Goal: Task Accomplishment & Management: Use online tool/utility

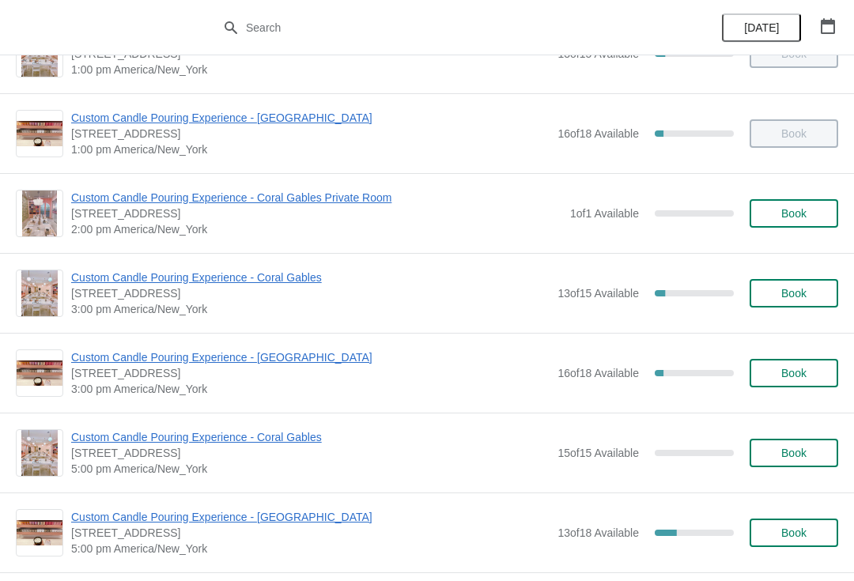
scroll to position [372, 0]
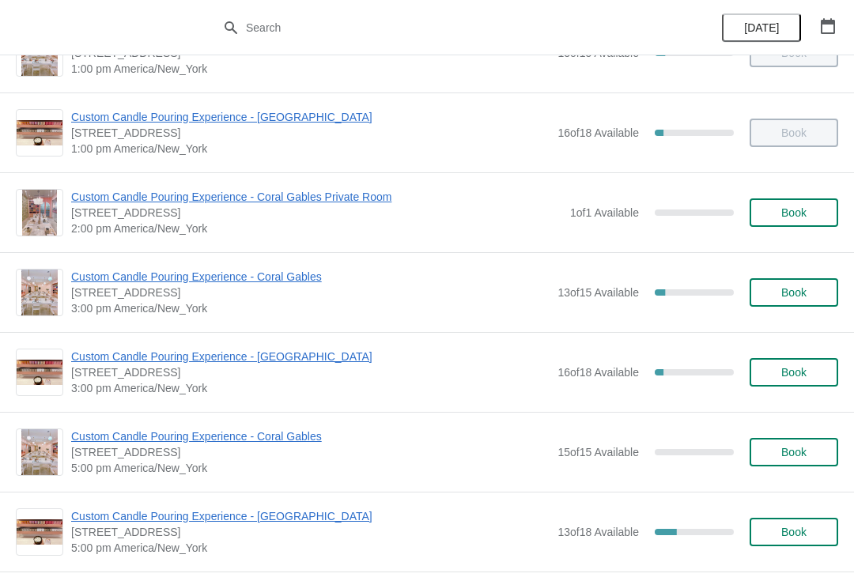
click at [296, 282] on span "Custom Candle Pouring Experience - Coral Gables" at bounding box center [310, 277] width 478 height 16
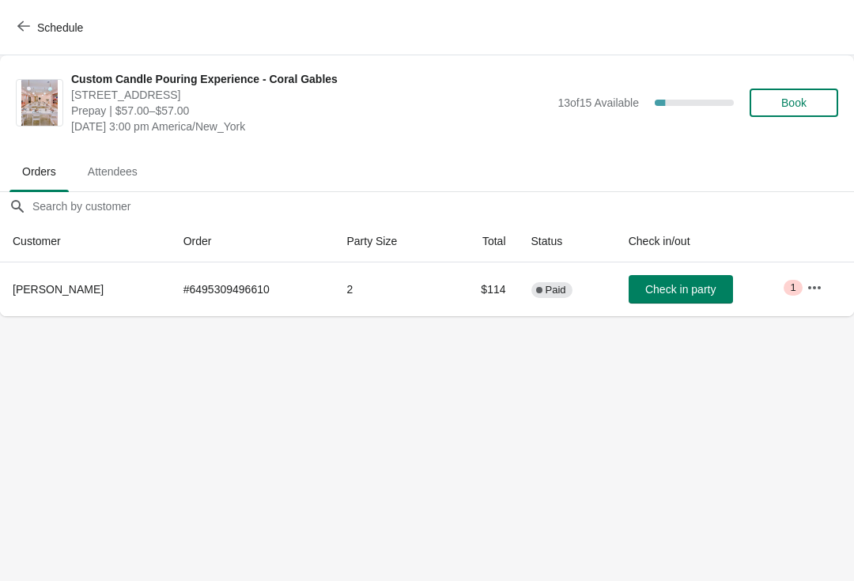
click at [672, 291] on span "Check in party" at bounding box center [680, 289] width 70 height 13
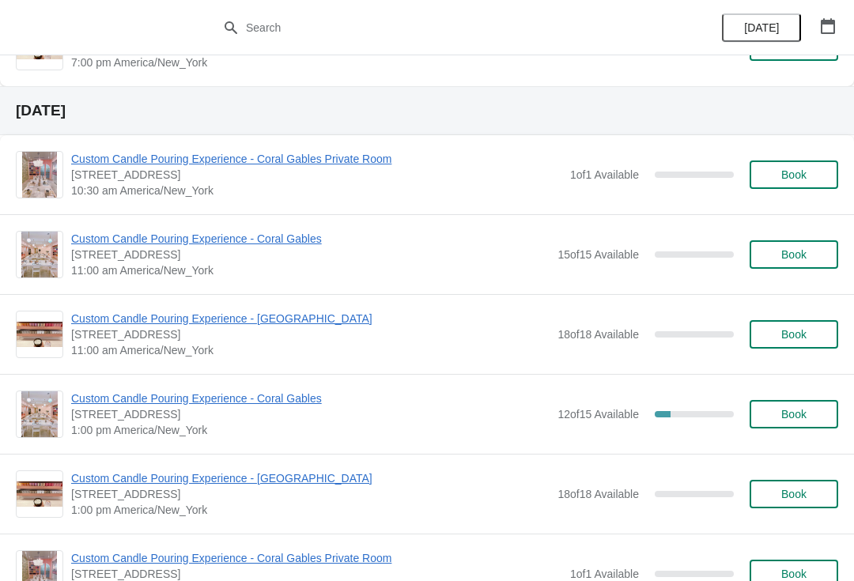
scroll to position [1099, 0]
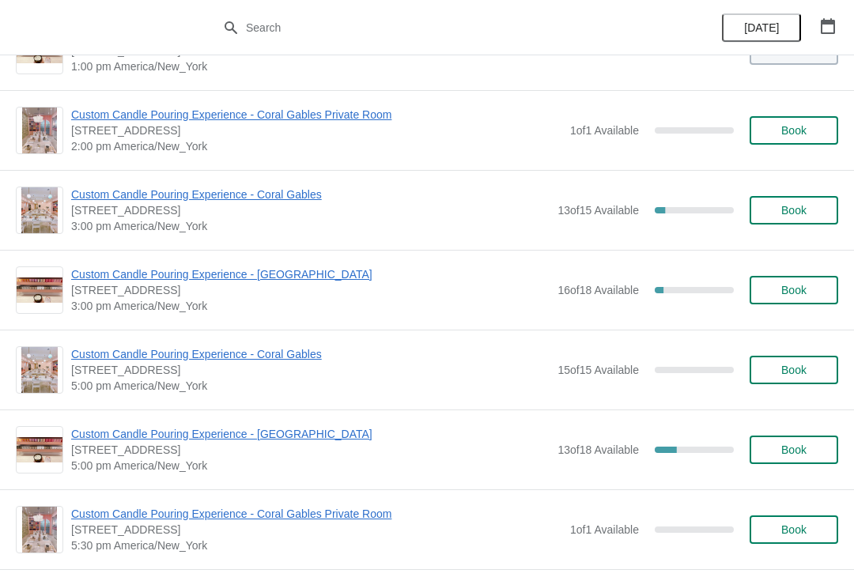
scroll to position [455, 0]
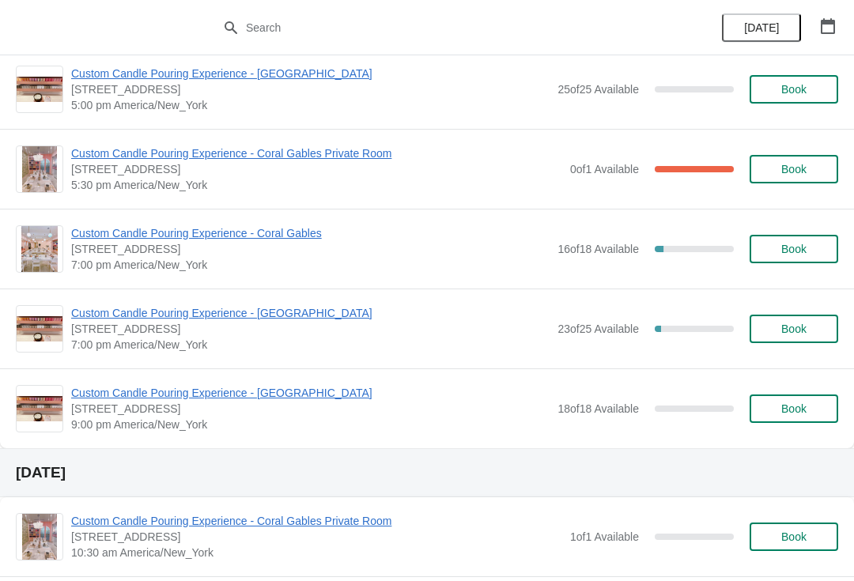
scroll to position [3228, 0]
